Goal: Information Seeking & Learning: Learn about a topic

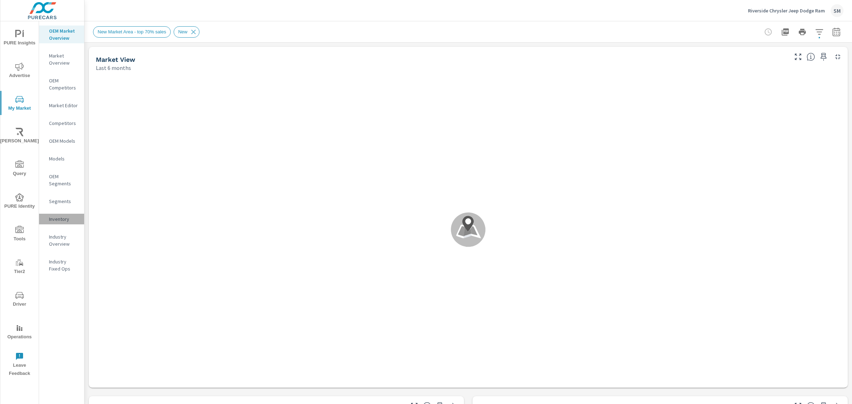
click at [61, 221] on p "Inventory" at bounding box center [63, 219] width 29 height 7
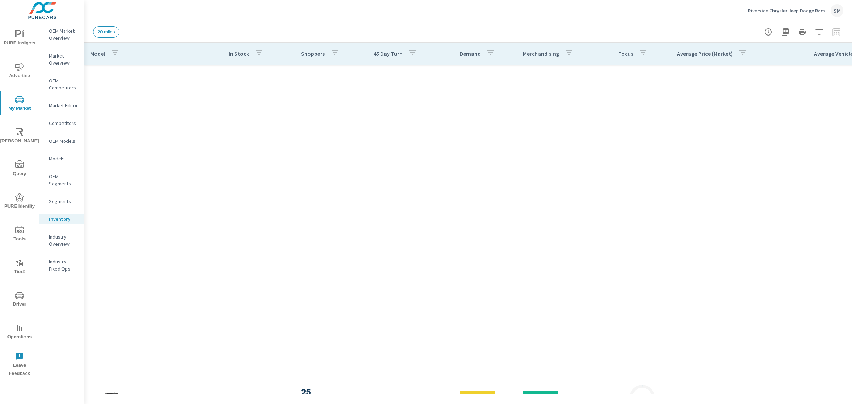
scroll to position [615, 0]
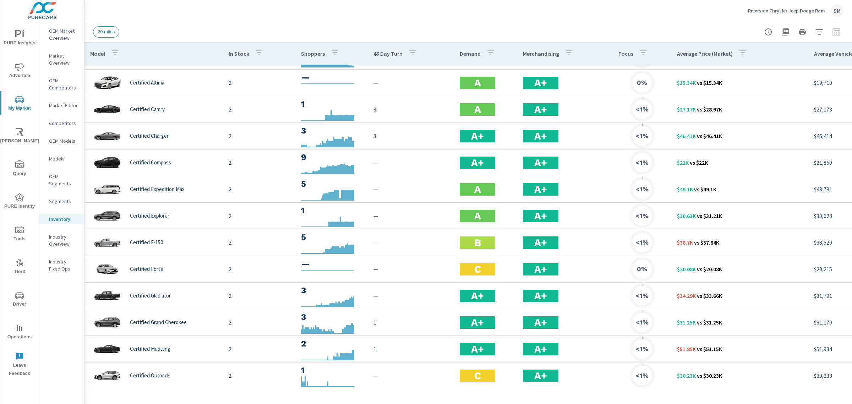
click at [18, 35] on icon "nav menu" at bounding box center [19, 34] width 9 height 9
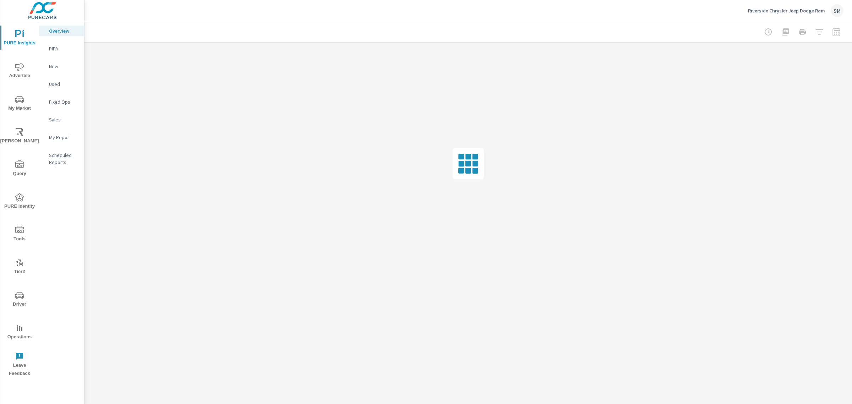
click at [55, 72] on nav "Overview PIPA New Used Fixed Ops Sales My Report Scheduled Reports" at bounding box center [61, 99] width 45 height 156
click at [54, 68] on p "New" at bounding box center [63, 66] width 29 height 7
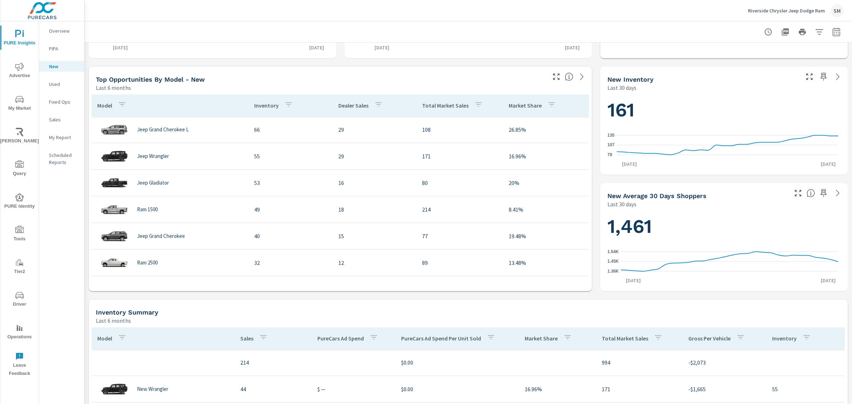
scroll to position [212, 0]
